Goal: Task Accomplishment & Management: Use online tool/utility

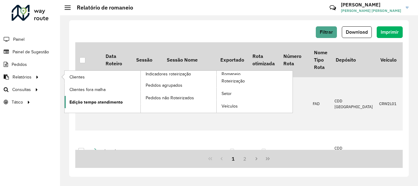
click at [78, 99] on span "Edição tempo atendimento" at bounding box center [96, 102] width 53 height 6
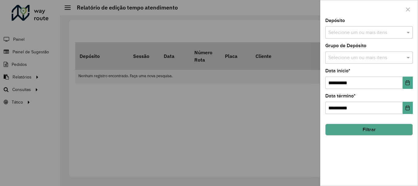
click at [354, 25] on div "Depósito Selecione um ou mais itens" at bounding box center [370, 28] width 88 height 20
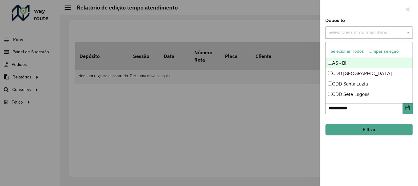
click at [353, 31] on input "text" at bounding box center [366, 32] width 78 height 7
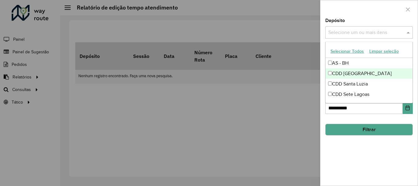
click at [349, 69] on div "CDD [GEOGRAPHIC_DATA]" at bounding box center [369, 73] width 87 height 10
click at [359, 129] on button "Filtrar" at bounding box center [370, 130] width 88 height 12
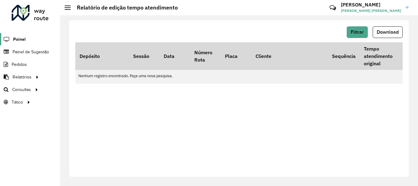
click at [24, 39] on span "Painel" at bounding box center [19, 39] width 13 height 6
click at [27, 70] on link "Pedidos" at bounding box center [14, 64] width 28 height 12
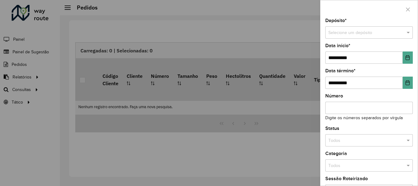
click at [182, 61] on div at bounding box center [209, 93] width 418 height 186
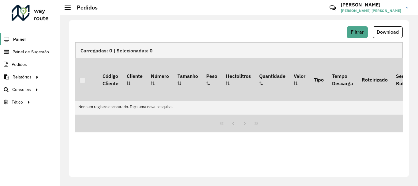
click at [13, 45] on link "Painel" at bounding box center [13, 39] width 26 height 12
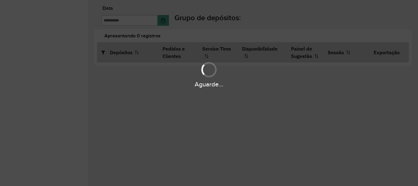
type input "**********"
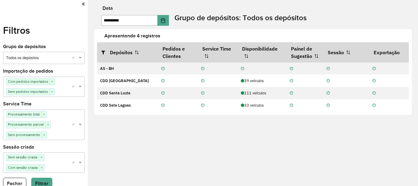
click at [82, 3] on icon at bounding box center [83, 4] width 3 height 6
drag, startPoint x: 0, startPoint y: 0, endPoint x: 3, endPoint y: 51, distance: 51.6
drag, startPoint x: 3, startPoint y: 51, endPoint x: 16, endPoint y: 182, distance: 131.2
click at [16, 182] on button "Fechar" at bounding box center [14, 184] width 23 height 12
